Goal: Find specific page/section: Find specific page/section

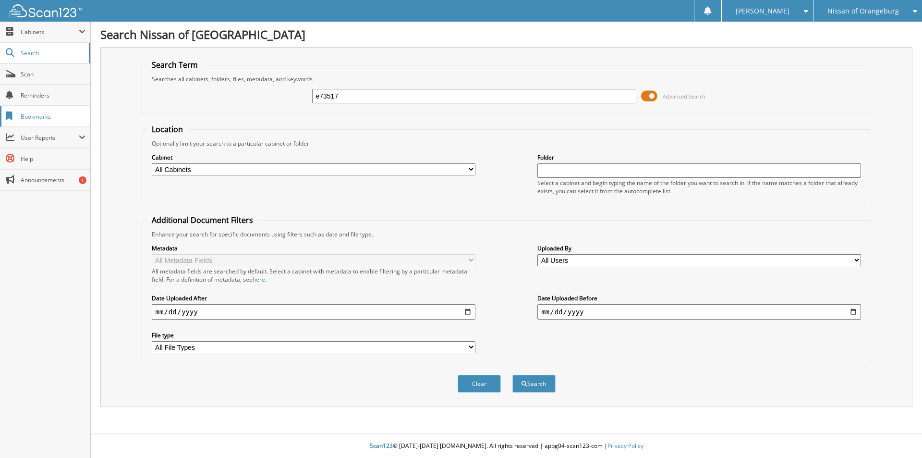
type input "e73517"
click at [513, 375] on button "Search" at bounding box center [534, 384] width 43 height 18
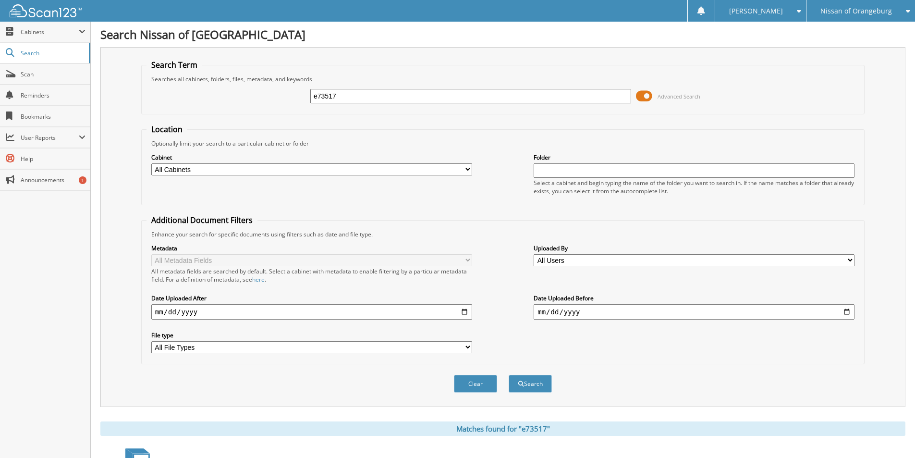
click at [376, 101] on input "e73517" at bounding box center [470, 96] width 321 height 14
type input "stevens"
click at [509, 375] on button "Search" at bounding box center [530, 384] width 43 height 18
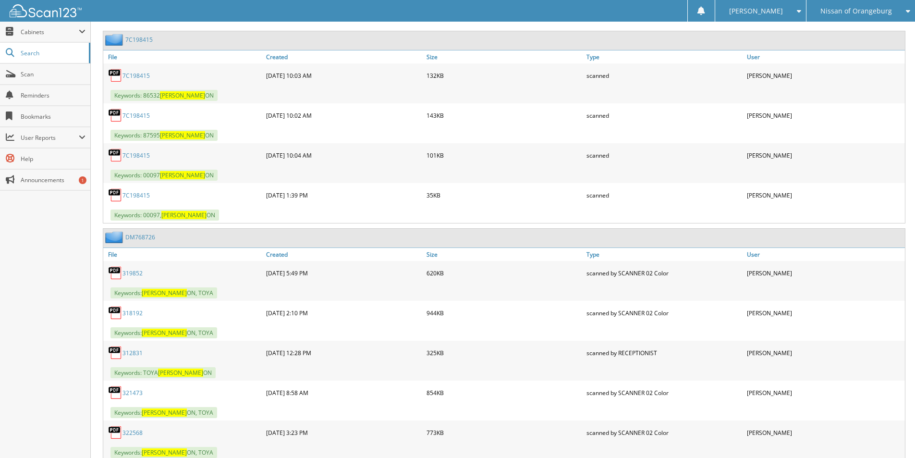
scroll to position [1057, 0]
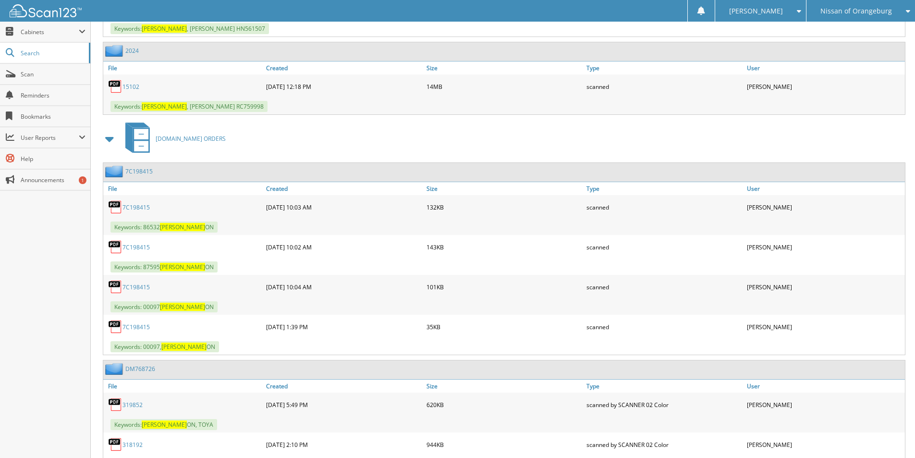
click at [111, 137] on span at bounding box center [109, 138] width 13 height 17
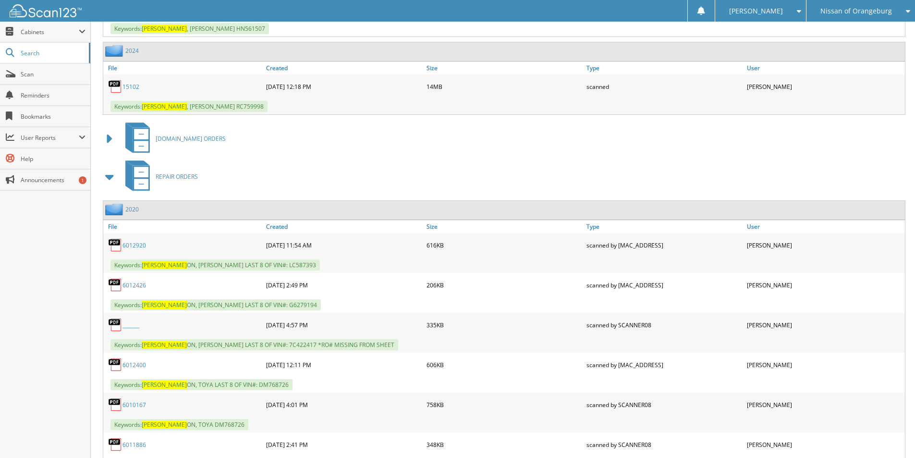
click at [110, 179] on span at bounding box center [109, 176] width 13 height 17
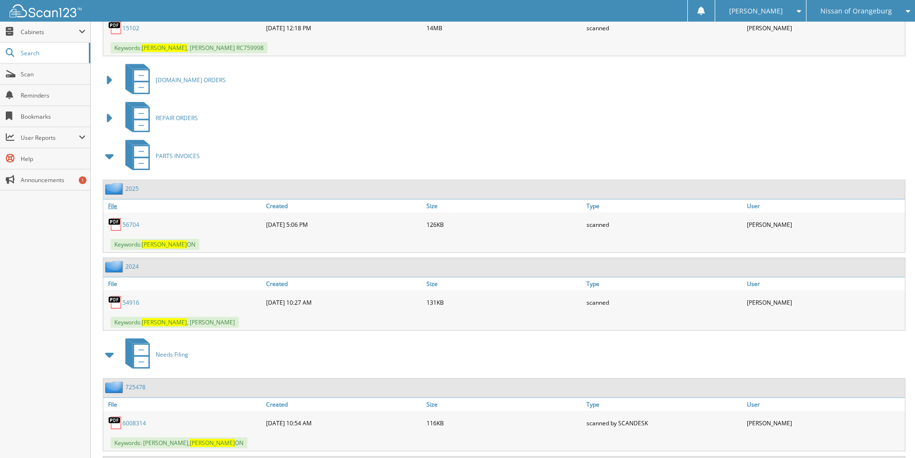
scroll to position [1201, 0]
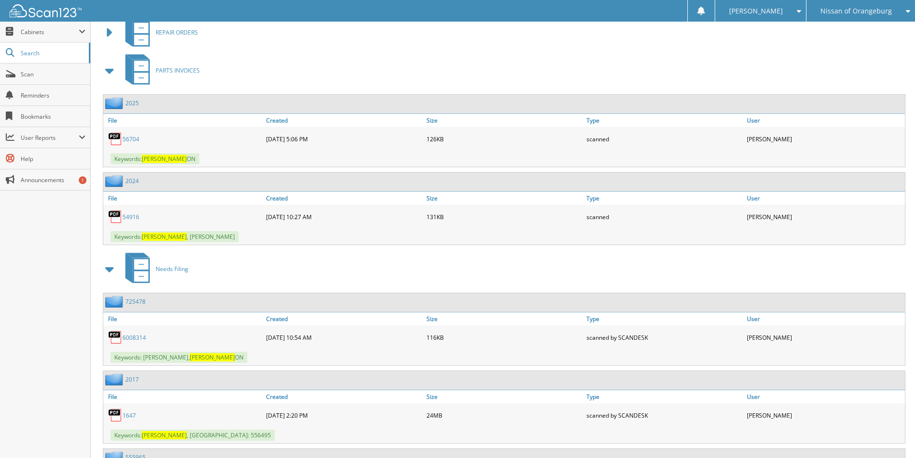
click at [107, 69] on span at bounding box center [109, 70] width 13 height 17
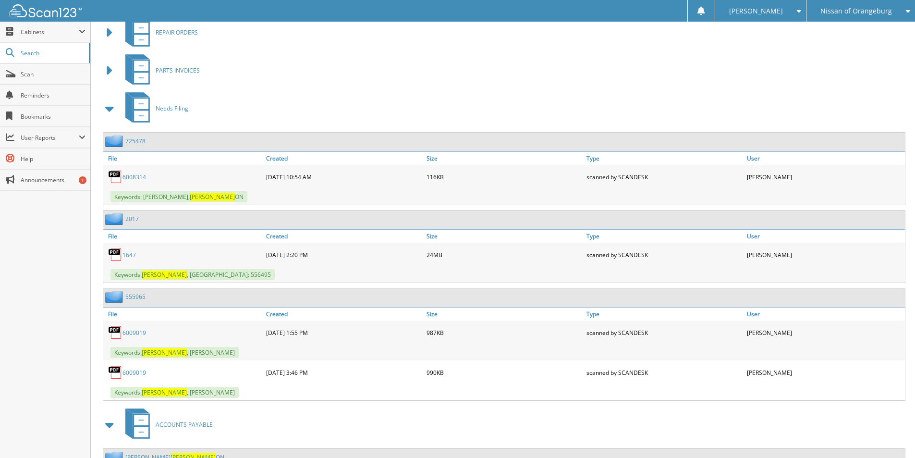
click at [108, 109] on span at bounding box center [109, 108] width 13 height 17
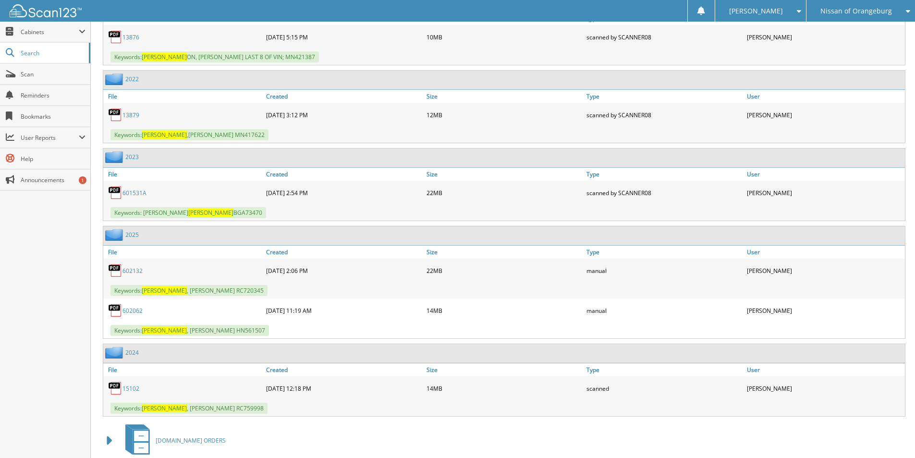
scroll to position [746, 0]
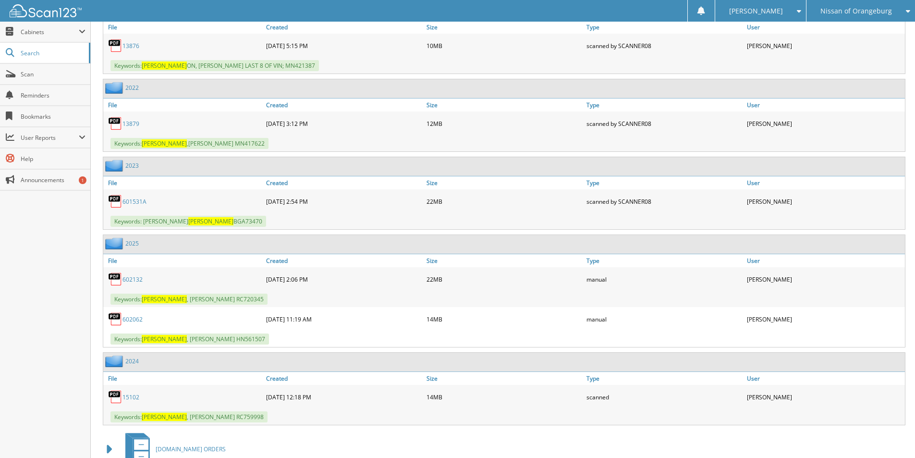
click at [131, 318] on link "602062" at bounding box center [132, 319] width 20 height 8
click at [134, 278] on link "602132" at bounding box center [132, 279] width 20 height 8
